Goal: Task Accomplishment & Management: Use online tool/utility

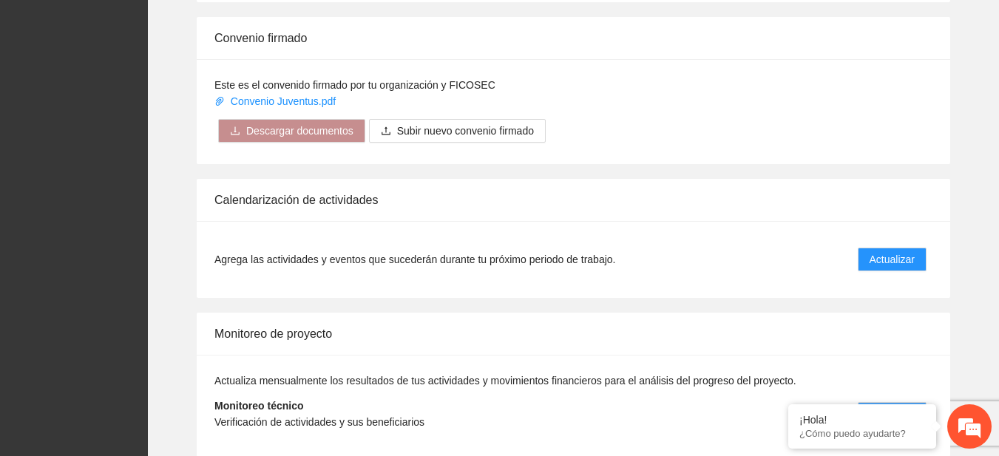
scroll to position [1204, 0]
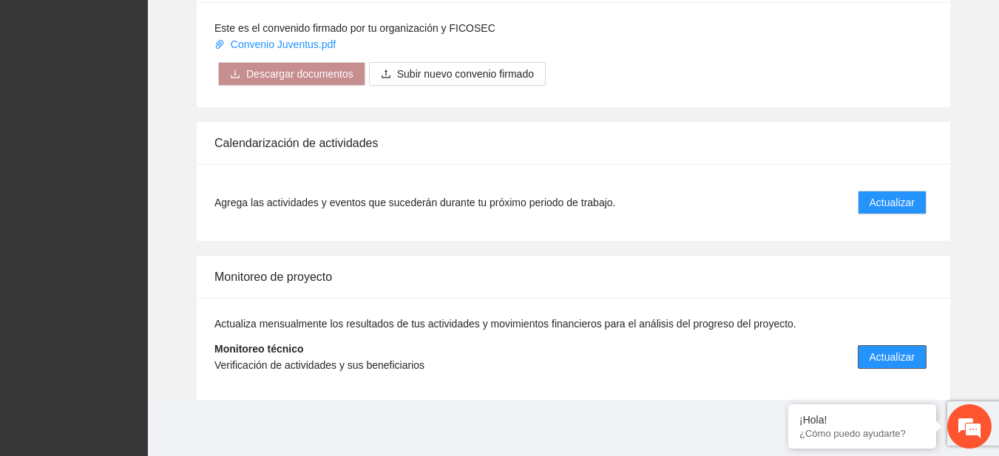
click at [877, 356] on span "Actualizar" at bounding box center [891, 357] width 45 height 16
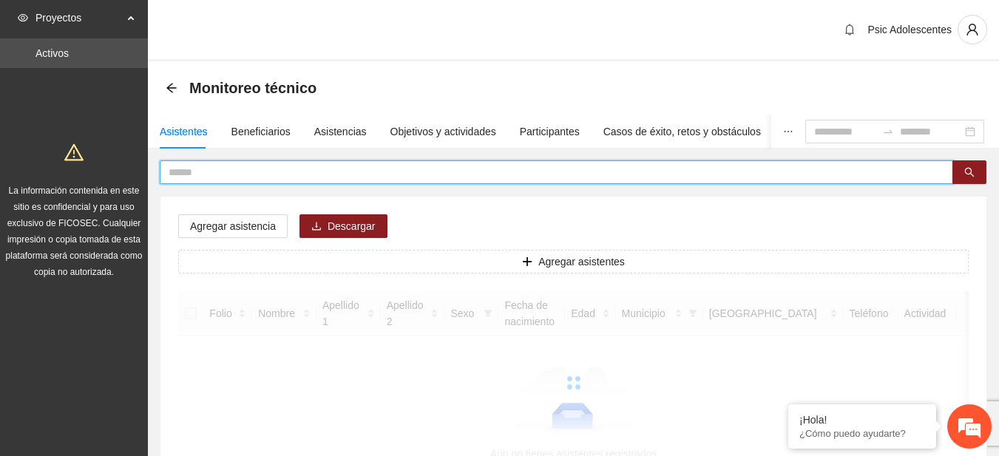
click at [440, 169] on input "text" at bounding box center [551, 172] width 764 height 16
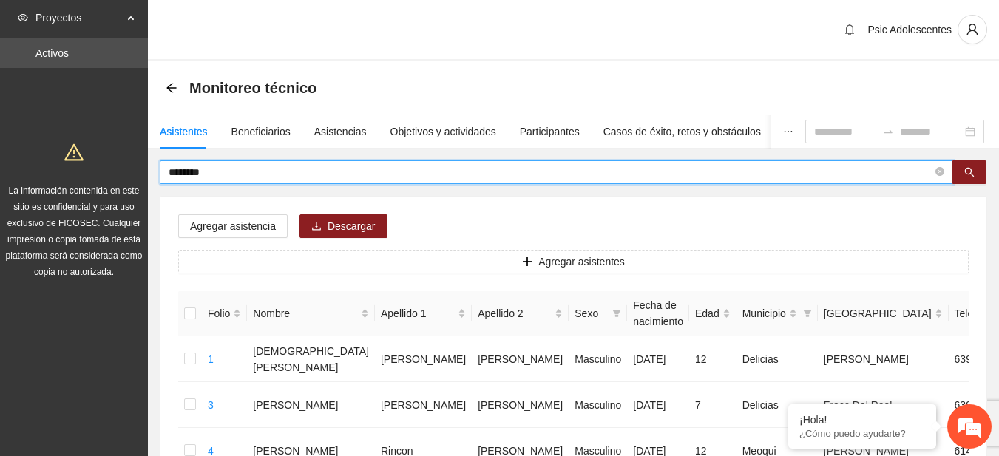
type input "********"
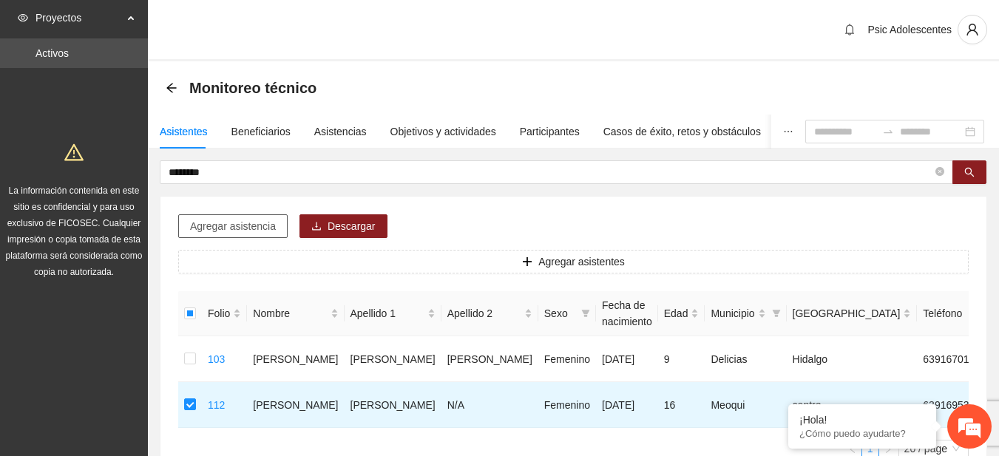
click at [251, 220] on span "Agregar asistencia" at bounding box center [233, 226] width 86 height 16
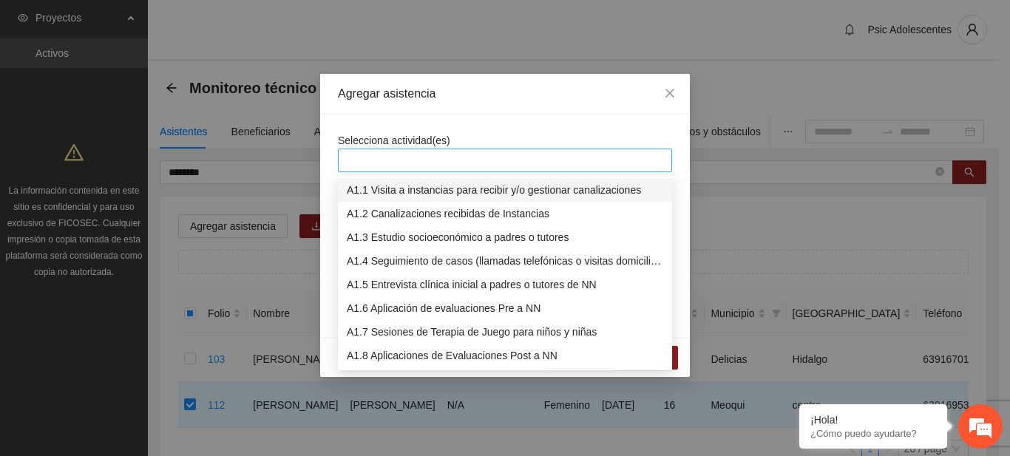
click at [399, 166] on div at bounding box center [505, 161] width 327 height 18
type input "****"
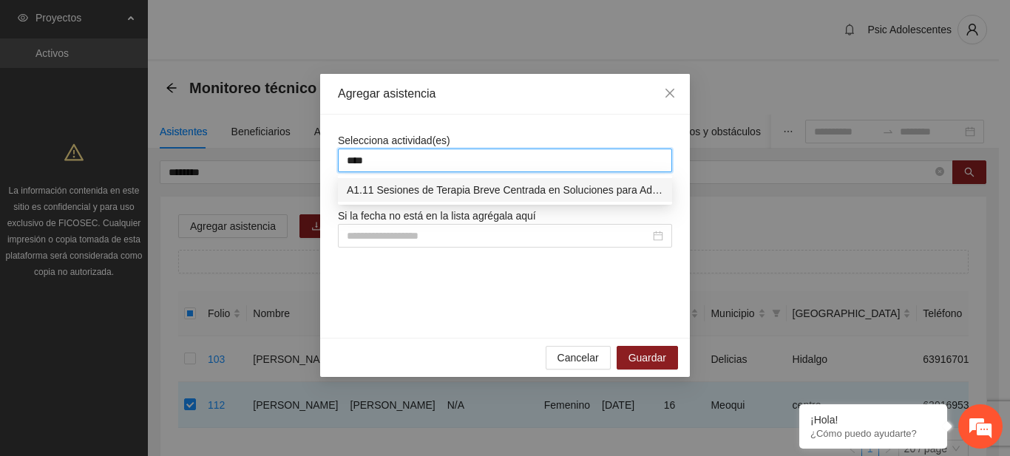
click at [405, 189] on div "A1.11 Sesiones de Terapia Breve Centrada en Soluciones para Adolescentes" at bounding box center [505, 190] width 316 height 16
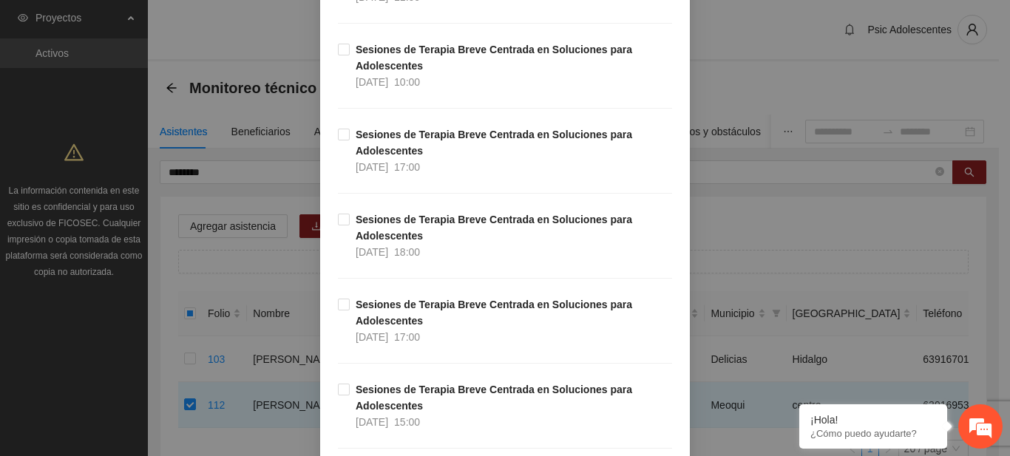
scroll to position [580, 0]
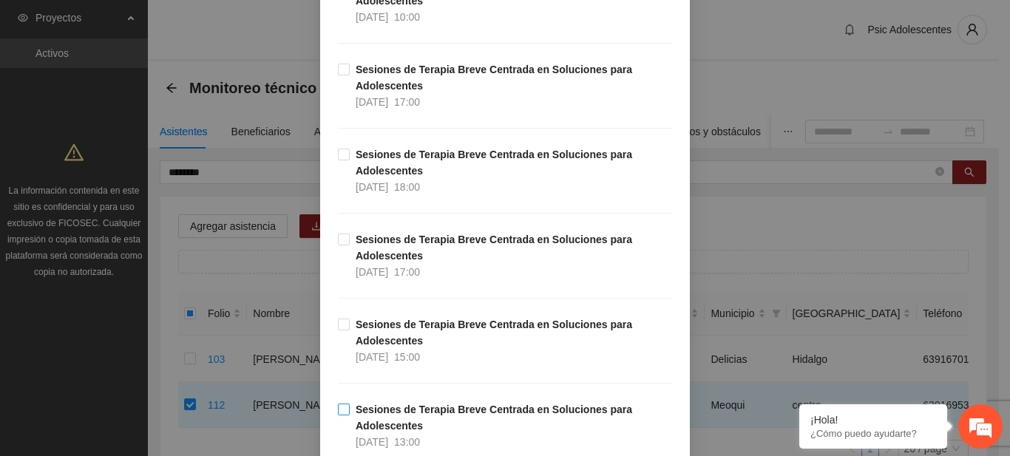
click at [338, 402] on label "Sesiones de Terapia Breve Centrada en Soluciones para Adolescentes 24/09/2025 1…" at bounding box center [505, 425] width 334 height 49
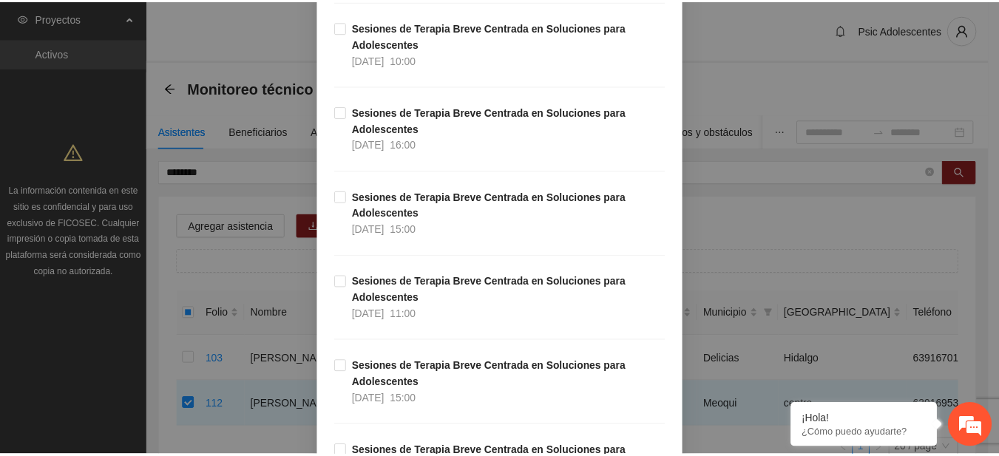
scroll to position [18151, 0]
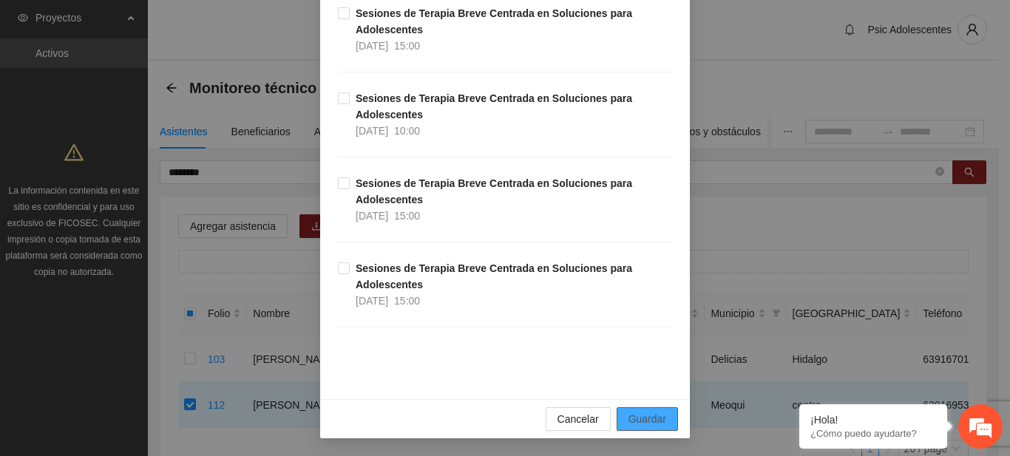
click at [654, 416] on span "Guardar" at bounding box center [647, 419] width 38 height 16
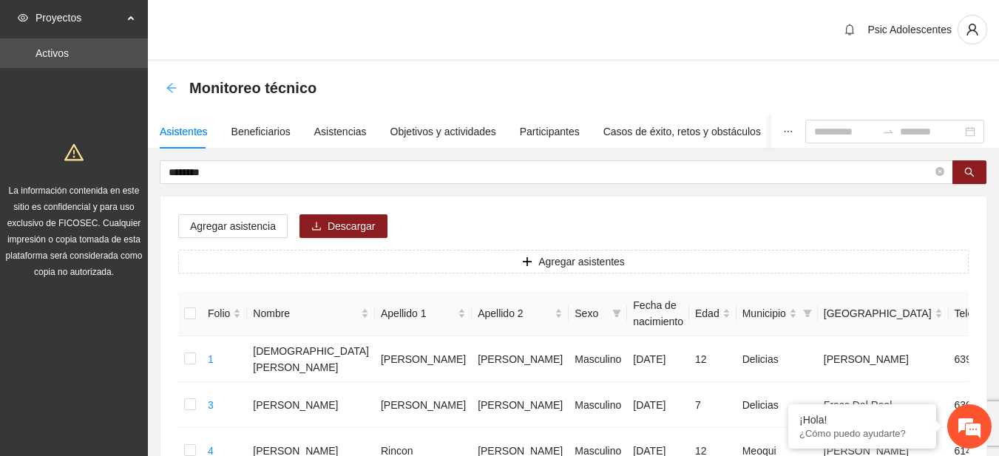
click at [174, 88] on icon "arrow-left" at bounding box center [171, 88] width 10 height 10
